Goal: Find specific page/section: Find specific page/section

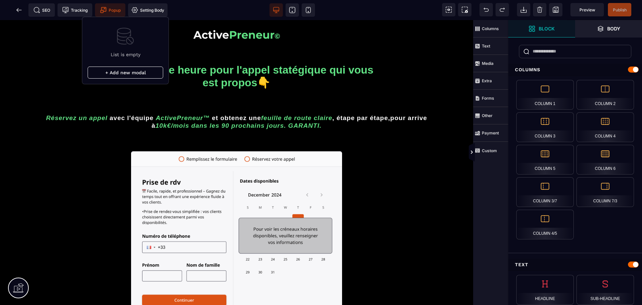
click at [116, 11] on span "Popup" at bounding box center [110, 10] width 21 height 7
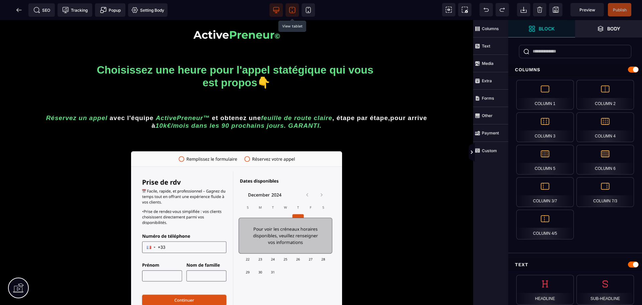
click at [292, 11] on icon at bounding box center [292, 10] width 7 height 7
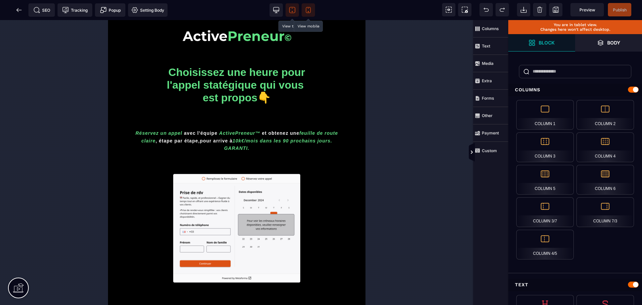
click at [305, 12] on icon at bounding box center [308, 10] width 7 height 7
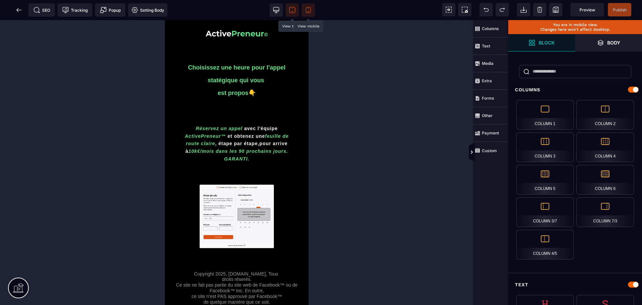
click at [293, 10] on icon at bounding box center [292, 10] width 7 height 7
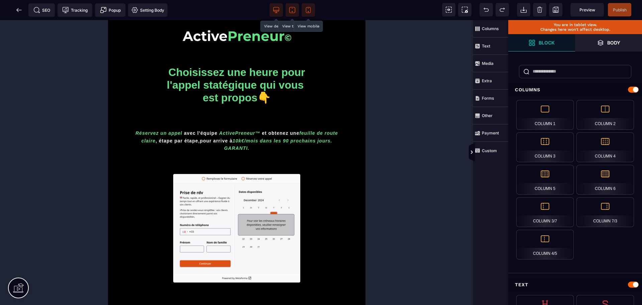
click at [277, 7] on icon at bounding box center [276, 9] width 6 height 4
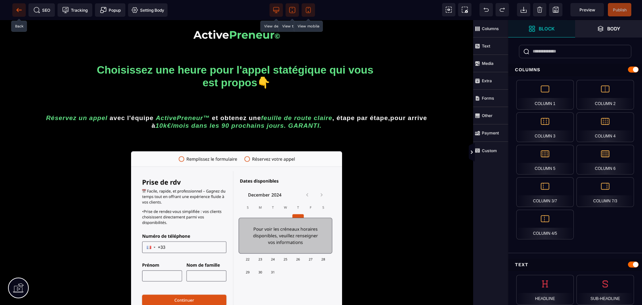
click at [20, 10] on icon at bounding box center [19, 10] width 7 height 7
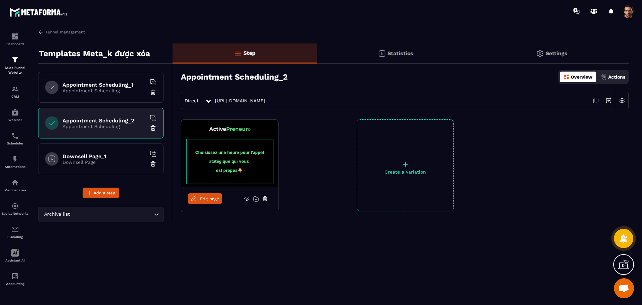
click at [93, 153] on h6 "Downsell Page_1" at bounding box center [105, 156] width 84 height 6
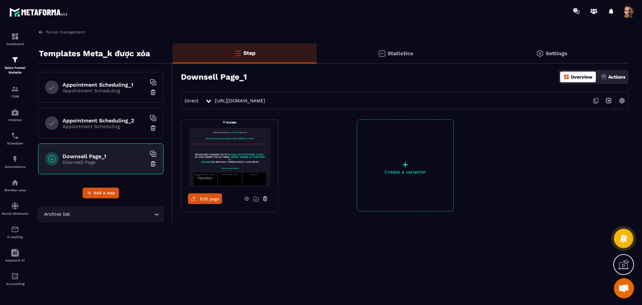
click at [202, 198] on span "Edit page" at bounding box center [209, 198] width 19 height 5
